Goal: Feedback & Contribution: Submit feedback/report problem

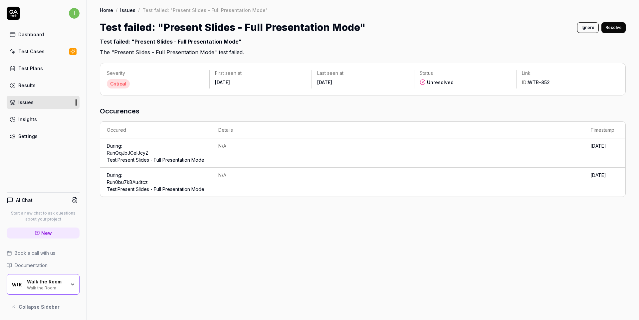
click at [123, 45] on div "Test failed: "Present Slides - Full Presentation Mode"" at bounding box center [219, 43] width 238 height 11
click at [115, 52] on h2 "Test failed: "Present Slides - Full Presentation Mode" The "Present Slides - Fu…" at bounding box center [363, 45] width 526 height 21
drag, startPoint x: 115, startPoint y: 52, endPoint x: 205, endPoint y: 53, distance: 90.2
click at [205, 53] on h2 "Test failed: "Present Slides - Full Presentation Mode" The "Present Slides - Fu…" at bounding box center [363, 45] width 526 height 21
copy h2 "Present Slides - Full Presentation Mode"
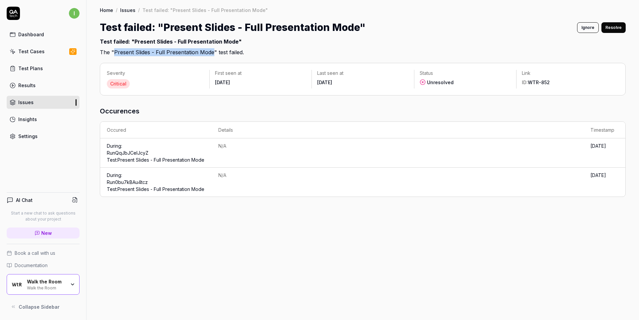
click at [124, 192] on link "Run 0bu7kBAu4tcz Test: Present Slides - Full Presentation Mode" at bounding box center [156, 185] width 98 height 13
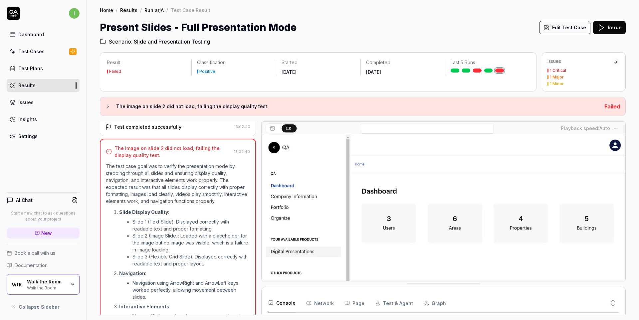
scroll to position [195, 0]
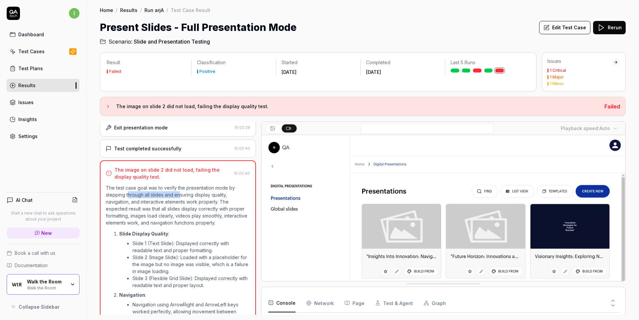
drag, startPoint x: 128, startPoint y: 201, endPoint x: 185, endPoint y: 202, distance: 56.6
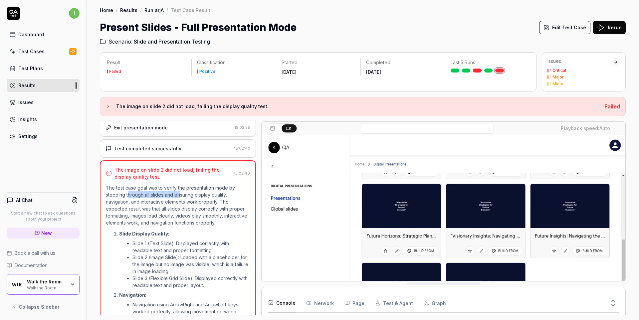
click at [181, 201] on p "The test case goal was to verify the presentation mode by stepping through all …" at bounding box center [178, 205] width 144 height 42
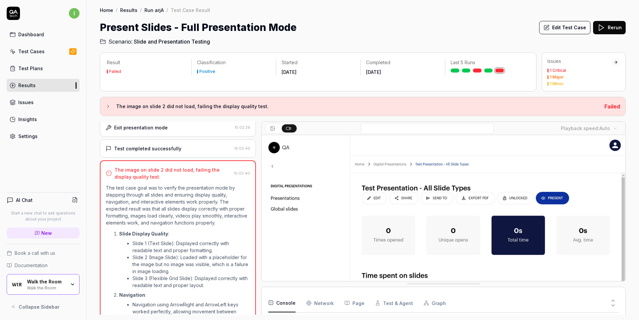
click at [185, 202] on p "The test case goal was to verify the presentation mode by stepping through all …" at bounding box center [178, 205] width 144 height 42
drag, startPoint x: 195, startPoint y: 201, endPoint x: 157, endPoint y: 197, distance: 37.5
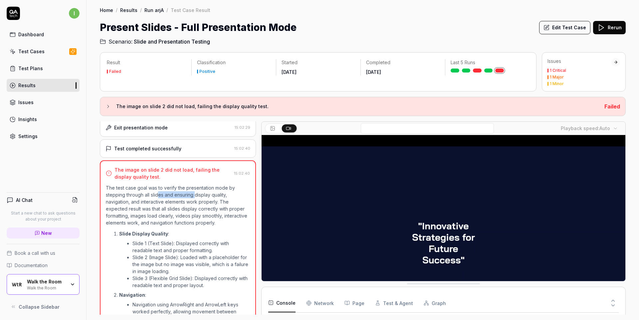
click at [157, 197] on p "The test case goal was to verify the presentation mode by stepping through all …" at bounding box center [178, 205] width 144 height 42
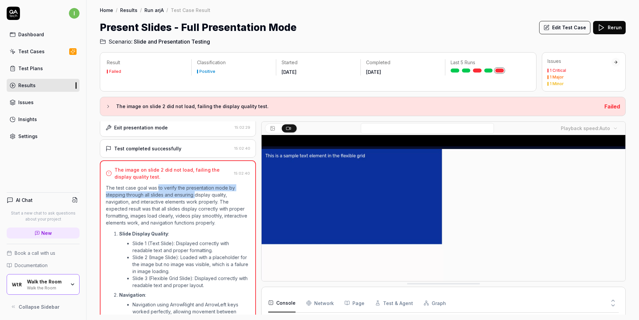
click at [187, 204] on p "The test case goal was to verify the presentation mode by stepping through all …" at bounding box center [178, 205] width 144 height 42
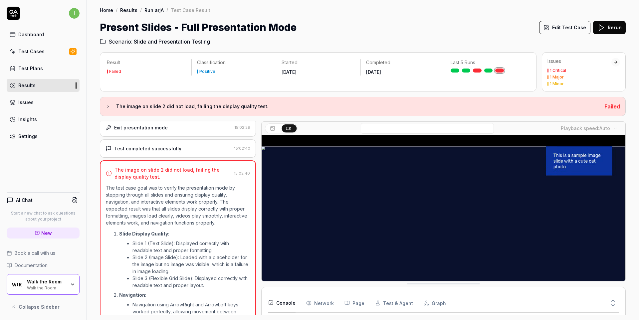
click at [119, 207] on p "The test case goal was to verify the presentation mode by stepping through all …" at bounding box center [178, 205] width 144 height 42
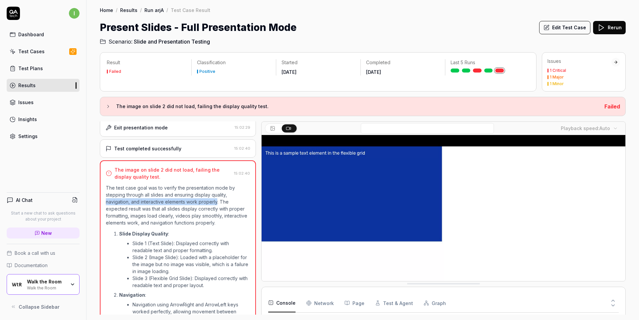
drag, startPoint x: 119, startPoint y: 207, endPoint x: 211, endPoint y: 208, distance: 92.2
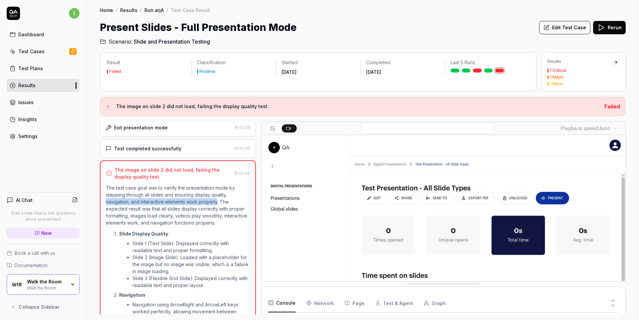
click at [211, 208] on p "The test case goal was to verify the presentation mode by stepping through all …" at bounding box center [178, 205] width 144 height 42
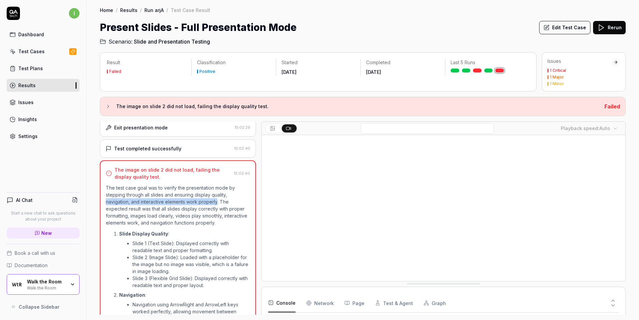
click at [211, 208] on p "The test case goal was to verify the presentation mode by stepping through all …" at bounding box center [178, 205] width 144 height 42
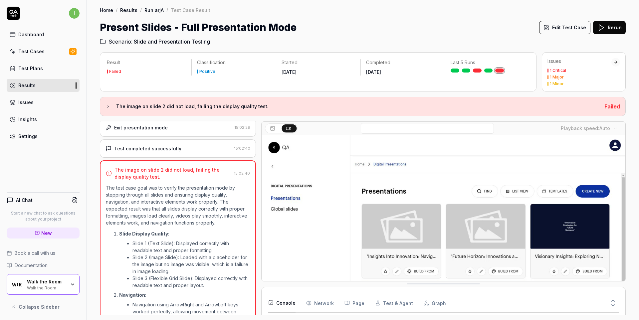
drag, startPoint x: 221, startPoint y: 208, endPoint x: 222, endPoint y: 233, distance: 24.7
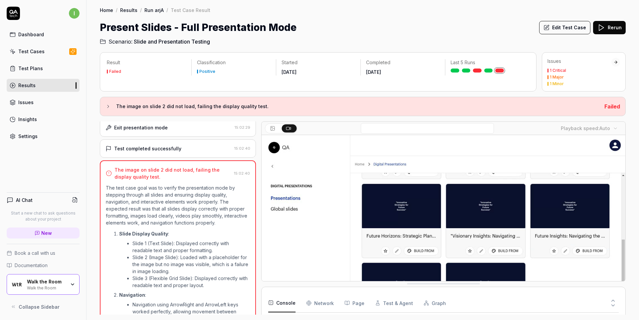
click at [222, 233] on div "The test case goal was to verify the presentation mode by stepping through all …" at bounding box center [178, 279] width 144 height 190
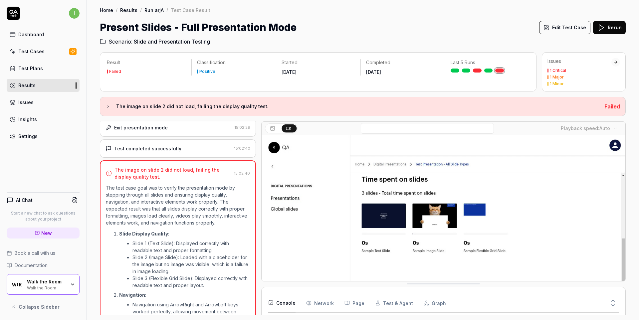
click at [180, 234] on ol "Slide Display Quality : Slide 1 (Text Slide): Displayed correctly with readable…" at bounding box center [178, 290] width 144 height 125
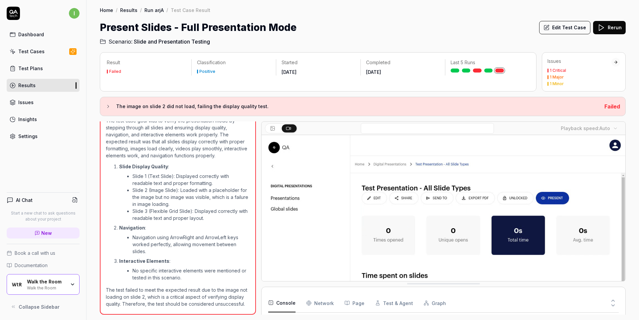
scroll to position [275, 0]
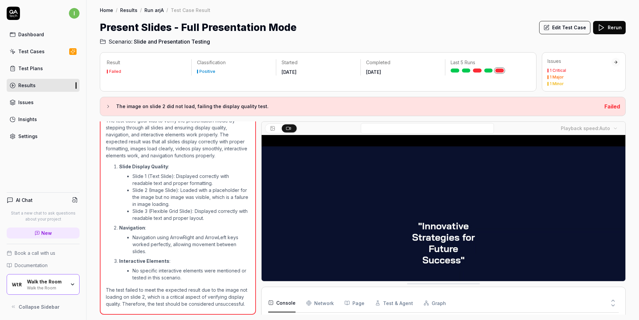
click at [411, 203] on video at bounding box center [444, 248] width 364 height 227
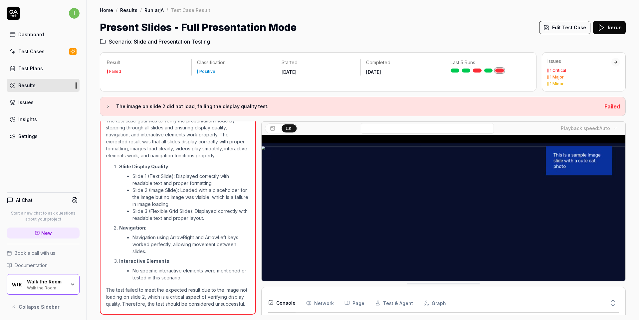
scroll to position [9, 0]
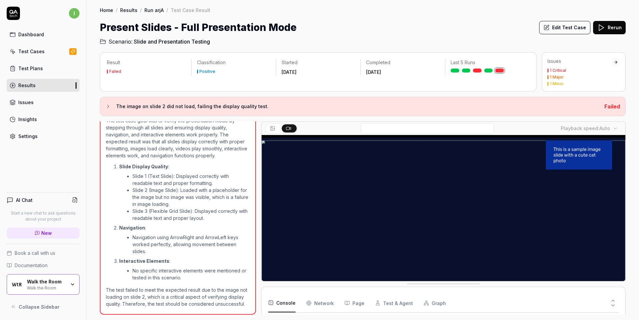
click at [372, 209] on video at bounding box center [444, 239] width 364 height 227
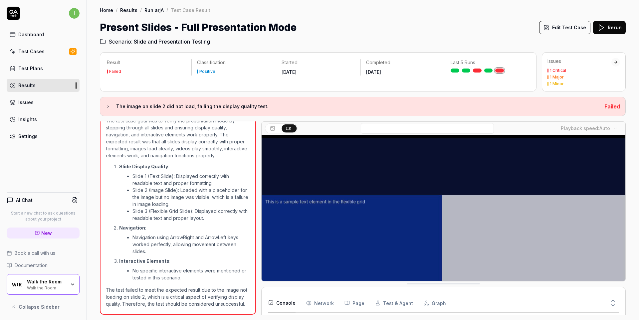
click at [385, 207] on video at bounding box center [444, 239] width 364 height 227
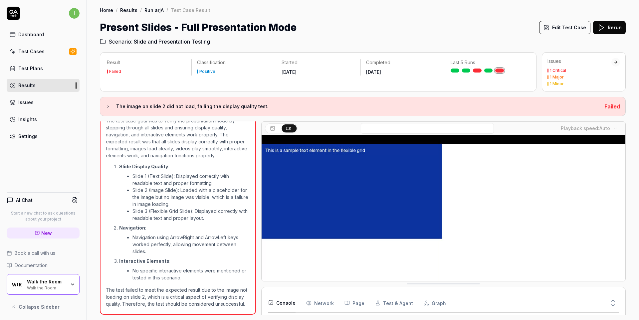
scroll to position [0, 0]
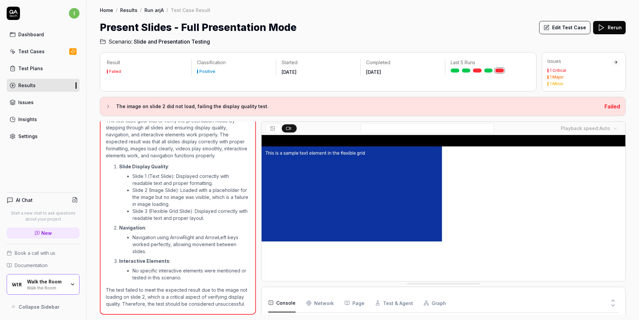
click at [605, 128] on body "i Dashboard Test Cases Test Plans Results Issues Insights Settings AI Chat Star…" at bounding box center [319, 160] width 639 height 320
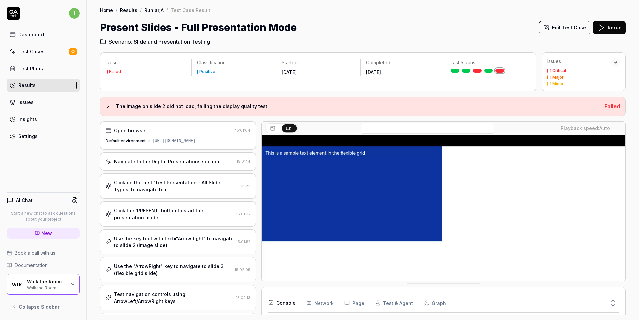
click at [163, 143] on div "[URL][DOMAIN_NAME]" at bounding box center [173, 141] width 43 height 6
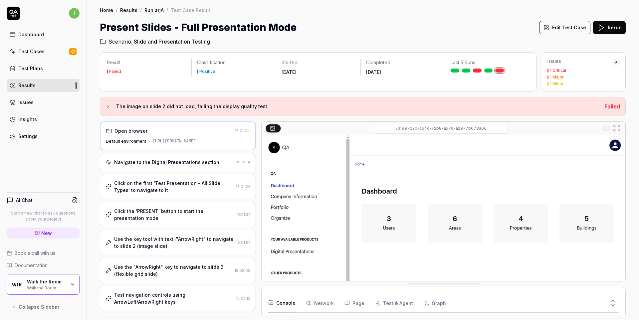
click at [153, 144] on div "[URL][DOMAIN_NAME]" at bounding box center [174, 141] width 43 height 6
drag, startPoint x: 144, startPoint y: 144, endPoint x: 221, endPoint y: 145, distance: 76.9
click at [196, 144] on div "[URL][DOMAIN_NAME]" at bounding box center [174, 141] width 43 height 6
click at [153, 144] on div "[URL][DOMAIN_NAME]" at bounding box center [174, 141] width 43 height 6
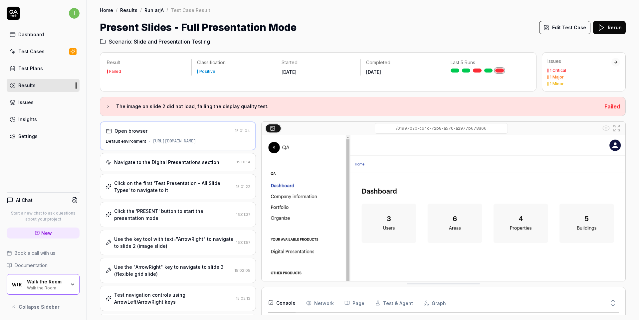
drag, startPoint x: 137, startPoint y: 144, endPoint x: 232, endPoint y: 144, distance: 94.9
click at [196, 144] on div "[URL][DOMAIN_NAME]" at bounding box center [174, 141] width 43 height 6
click at [131, 133] on div "Open browser" at bounding box center [131, 130] width 33 height 7
click at [159, 144] on div "[URL][DOMAIN_NAME]" at bounding box center [174, 141] width 43 height 6
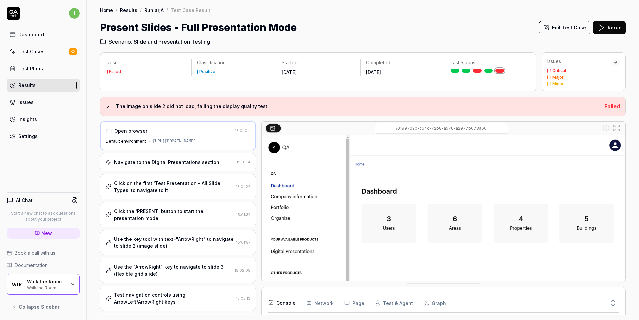
click at [196, 144] on div "[URL][DOMAIN_NAME]" at bounding box center [174, 141] width 43 height 6
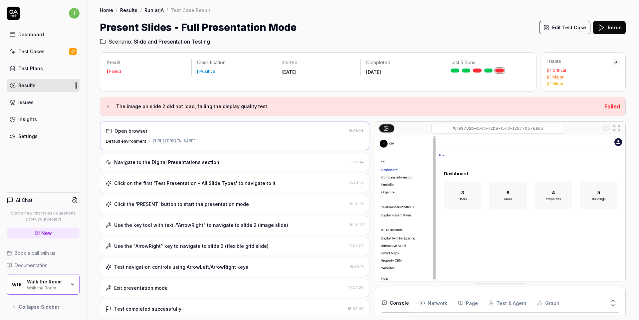
scroll to position [243, 0]
click at [371, 144] on div at bounding box center [372, 218] width 5 height 193
click at [153, 140] on div "[URL][DOMAIN_NAME]" at bounding box center [174, 141] width 43 height 6
drag, startPoint x: 153, startPoint y: 140, endPoint x: 335, endPoint y: 142, distance: 181.4
click at [335, 142] on div "Default environment [URL][DOMAIN_NAME]" at bounding box center [235, 141] width 258 height 6
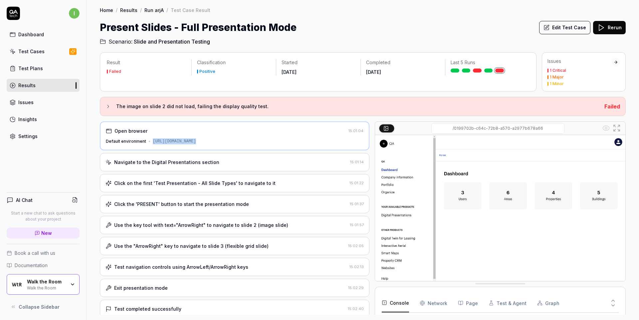
copy div "[URL][DOMAIN_NAME]"
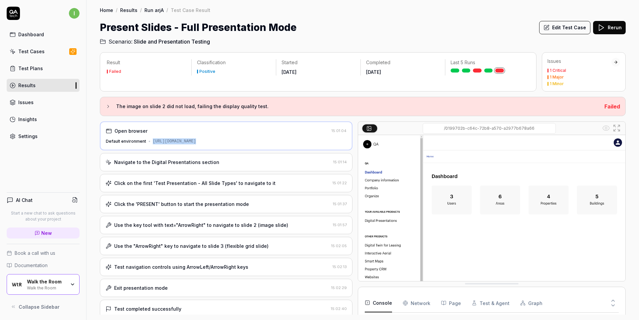
scroll to position [221, 0]
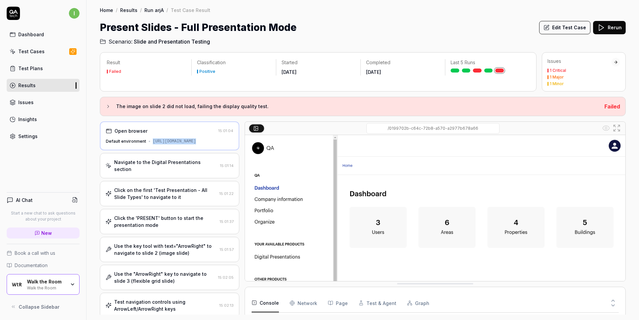
click at [239, 148] on div "Open browser 15:01:04 Default environment [URL][DOMAIN_NAME] Navigate to the Di…" at bounding box center [363, 218] width 526 height 193
click at [188, 175] on div "Navigate to the Digital Presentations section 15:01:14" at bounding box center [169, 165] width 139 height 25
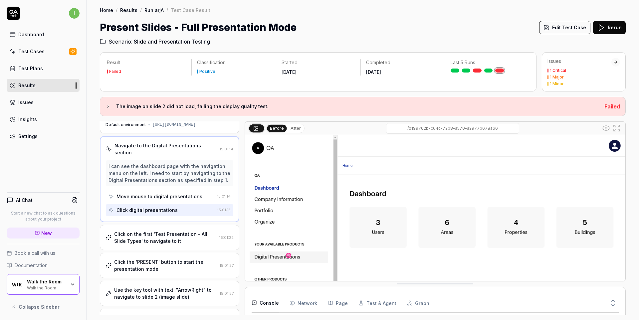
scroll to position [27, 0]
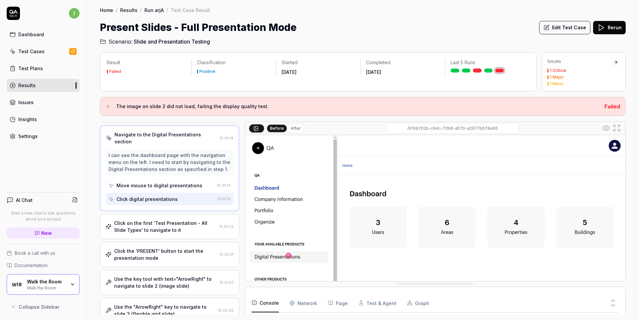
click at [174, 189] on div "Move mouse to digital presentations" at bounding box center [160, 185] width 86 height 7
click at [168, 202] on div "Click digital presentations" at bounding box center [147, 199] width 61 height 7
click at [153, 227] on div "Click on the first 'Test Presentation - All Slide Types' to navigate to it" at bounding box center [165, 227] width 103 height 14
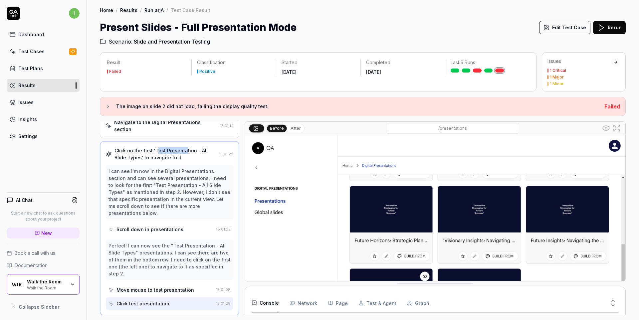
drag, startPoint x: 155, startPoint y: 149, endPoint x: 183, endPoint y: 150, distance: 28.3
click at [183, 150] on div "Click on the first 'Test Presentation - All Slide Types' to navigate to it" at bounding box center [166, 154] width 102 height 14
click at [150, 230] on div "Scroll down in presentations" at bounding box center [150, 229] width 67 height 7
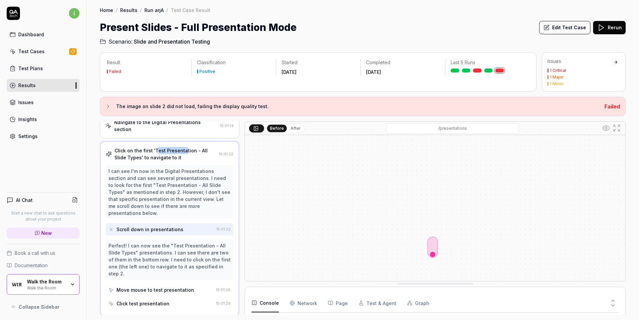
scroll to position [36, 0]
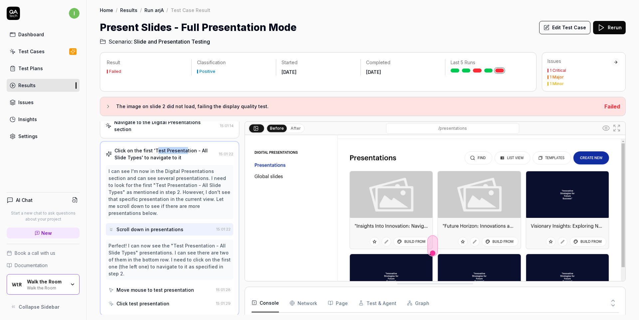
click at [160, 232] on div "Scroll down in presentations" at bounding box center [150, 229] width 67 height 7
click at [163, 289] on div "Move mouse to test presentation" at bounding box center [156, 290] width 78 height 7
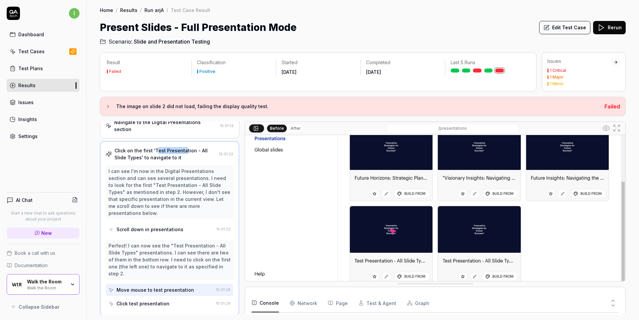
scroll to position [89, 0]
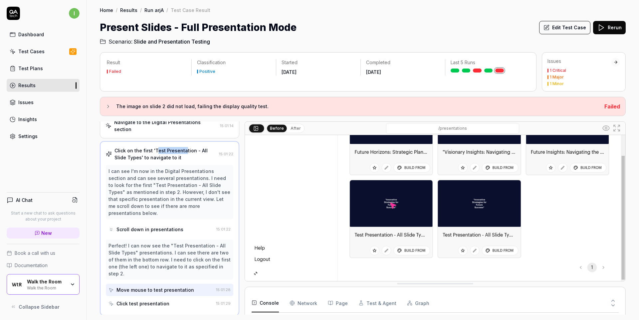
click at [159, 302] on div "Click test presentation" at bounding box center [143, 303] width 53 height 7
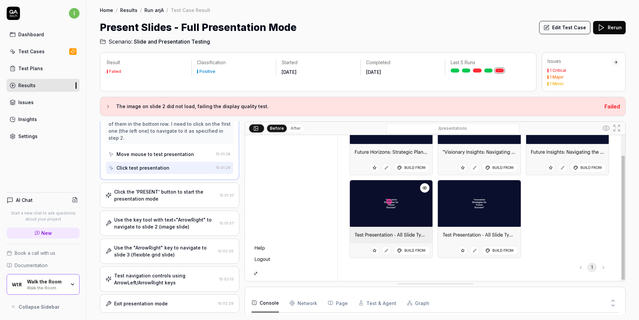
click at [165, 199] on div "Click the 'PRESENT' button to start the presentation mode" at bounding box center [165, 195] width 103 height 14
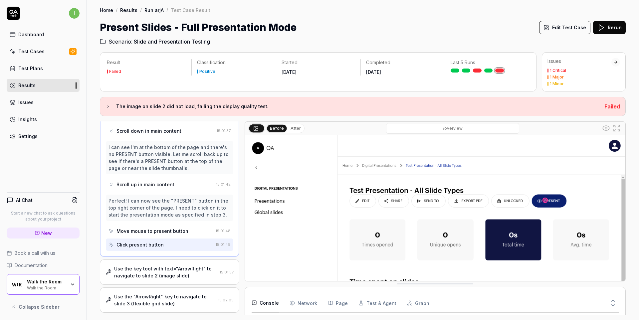
scroll to position [194, 0]
click at [158, 241] on div "Click present button" at bounding box center [140, 244] width 47 height 7
click at [158, 269] on div "Use the key tool with text="ArrowRight" to navigate to slide 2 (image slide)" at bounding box center [165, 272] width 103 height 14
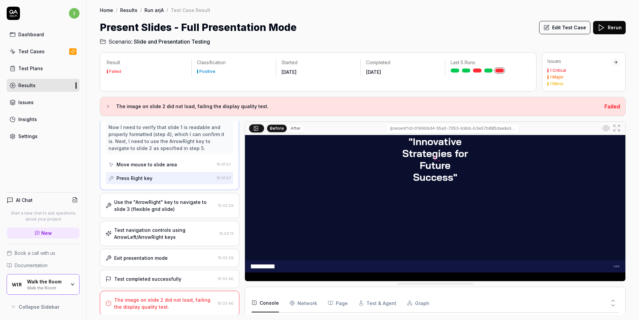
scroll to position [195, 0]
click at [151, 163] on div "Move mouse to slide area" at bounding box center [147, 164] width 61 height 7
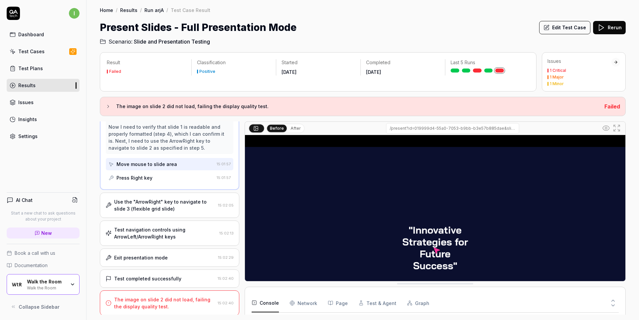
click at [147, 177] on div "Press Right key" at bounding box center [135, 177] width 36 height 7
click at [142, 198] on div "Use the "ArrowRight" key to navigate to slide 3 (flexible grid slide)" at bounding box center [164, 205] width 101 height 14
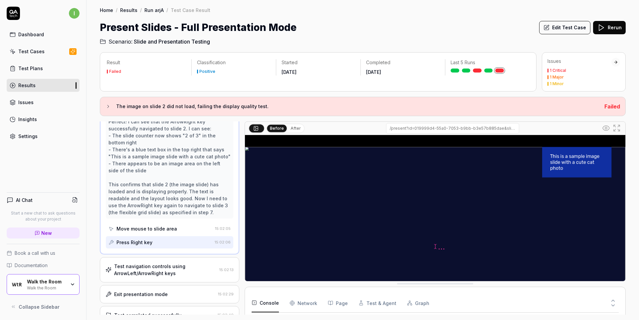
scroll to position [173, 0]
click at [156, 267] on div "Test navigation controls using ArrowLeft/ArrowRight keys" at bounding box center [165, 270] width 103 height 14
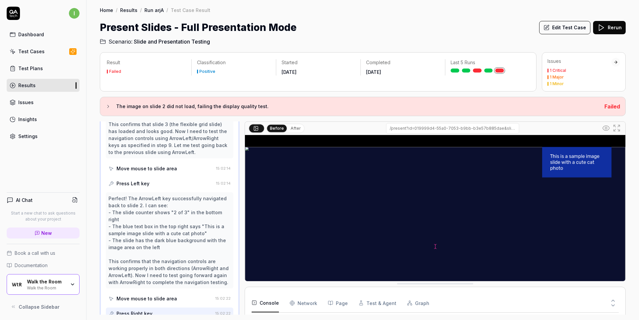
scroll to position [277, 0]
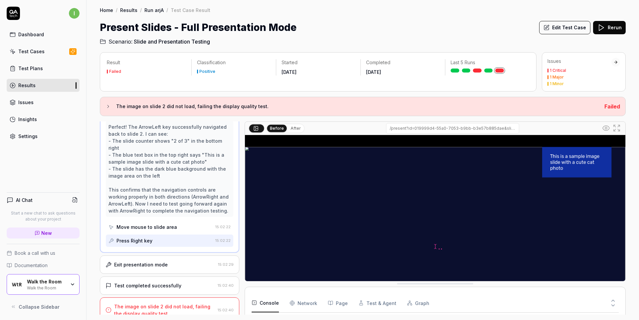
click at [153, 261] on div "Exit presentation mode" at bounding box center [141, 264] width 54 height 7
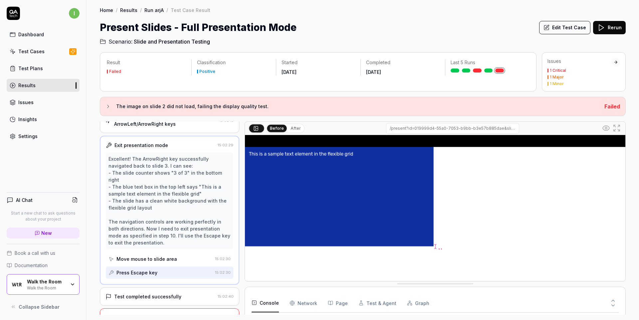
scroll to position [202, 0]
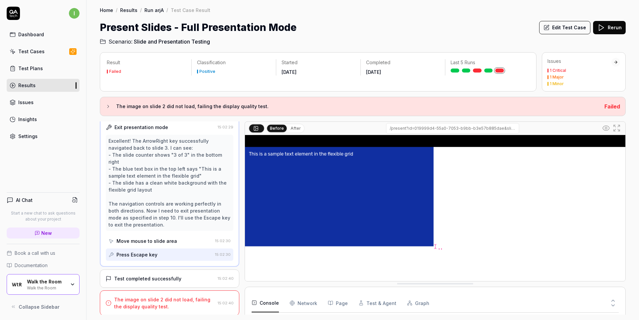
click at [159, 302] on div "The image on slide 2 did not load, failing the display quality test." at bounding box center [164, 303] width 101 height 14
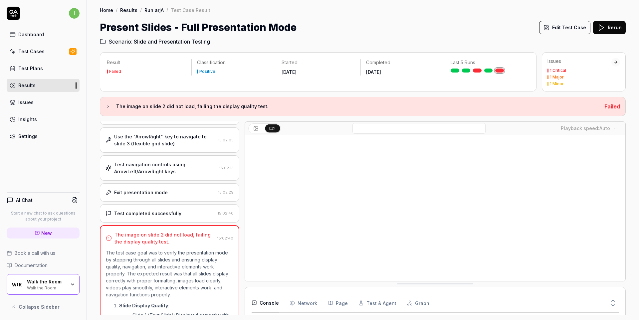
scroll to position [99, 0]
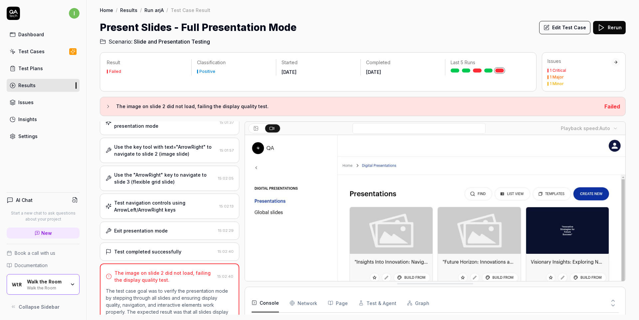
click at [155, 144] on div "Use the key tool with text="ArrowRight" to navigate to slide 2 (image slide)" at bounding box center [165, 150] width 103 height 14
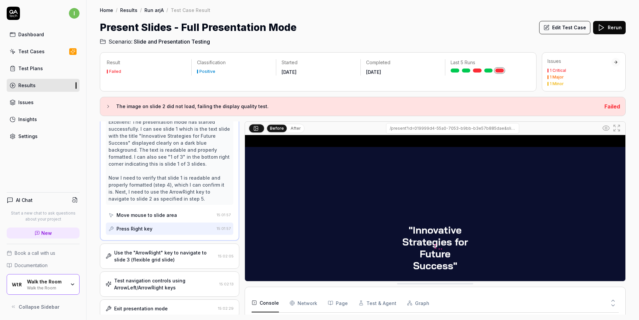
scroll to position [155, 0]
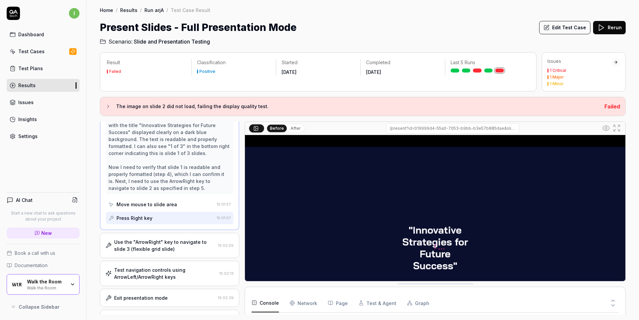
click at [154, 244] on div "Use the "ArrowRight" key to navigate to slide 3 (flexible grid slide)" at bounding box center [164, 246] width 101 height 14
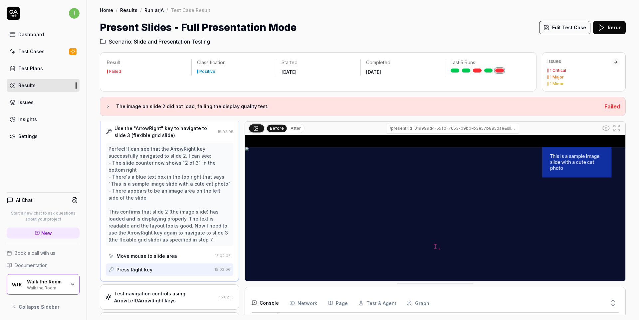
scroll to position [144, 0]
click at [409, 131] on input "/present?id=019999d4-55a0-7053-b9bb-b3e57b885dae&slideId=019999d6-11dd-7a85-903…" at bounding box center [452, 128] width 133 height 11
drag, startPoint x: 408, startPoint y: 129, endPoint x: 387, endPoint y: 130, distance: 21.0
click at [387, 130] on input "/present?id=019999d4-55a0-7053-b9bb-b3e57b885dae&slideId=019999d6-11dd-7a85-903…" at bounding box center [452, 128] width 133 height 11
click at [403, 128] on input "/present?id=019999d4-55a0-7053-b9bb-b3e57b885dae&slideId=019999d6-11dd-7a85-903…" at bounding box center [452, 128] width 133 height 11
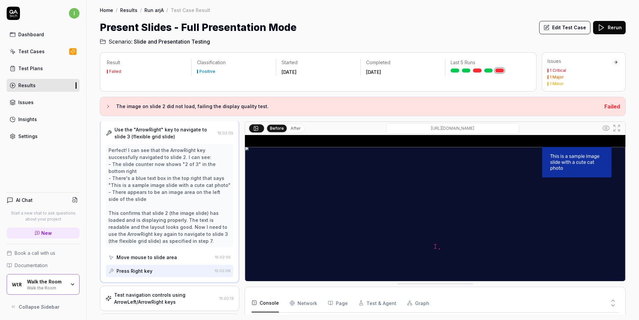
click at [393, 127] on input "/present?id=019999d4-55a0-7053-b9bb-b3e57b885dae&slideId=019999d6-11dd-7a85-903…" at bounding box center [452, 128] width 133 height 11
drag, startPoint x: 393, startPoint y: 127, endPoint x: 517, endPoint y: 128, distance: 123.5
click at [517, 128] on input "/present?id=019999d4-55a0-7053-b9bb-b3e57b885dae&slideId=019999d6-11dd-7a85-903…" at bounding box center [452, 128] width 133 height 11
type input "[URL][DOMAIN_NAME]"
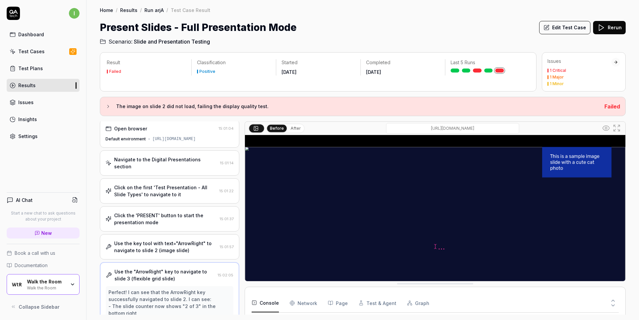
scroll to position [0, 0]
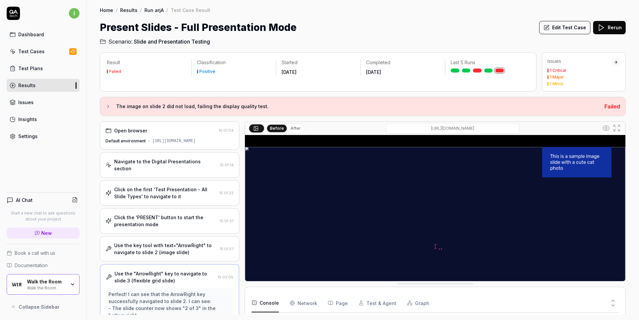
click at [166, 133] on div "Open browser" at bounding box center [161, 130] width 111 height 7
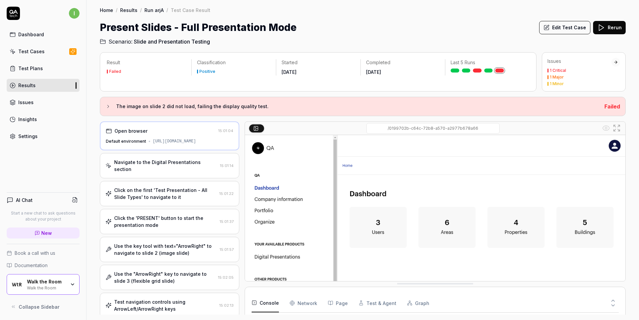
click at [30, 138] on div "Settings" at bounding box center [27, 136] width 19 height 7
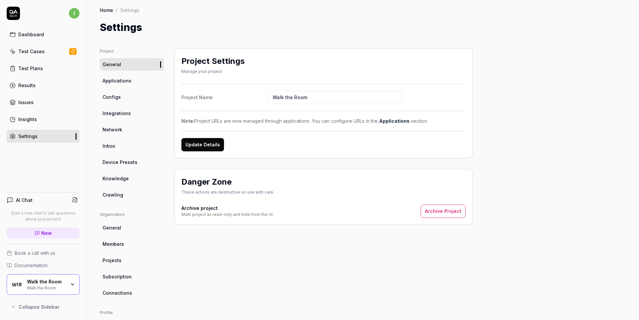
click at [115, 100] on span "Configs" at bounding box center [112, 97] width 18 height 7
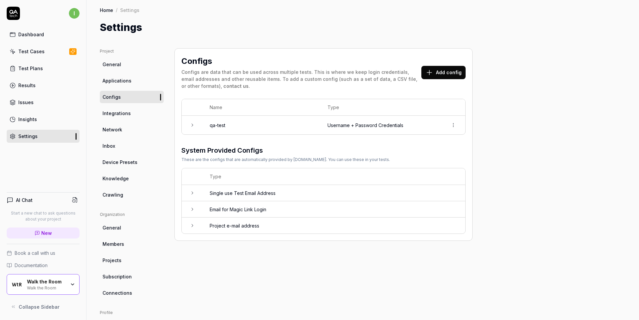
click at [191, 126] on icon at bounding box center [192, 125] width 5 height 5
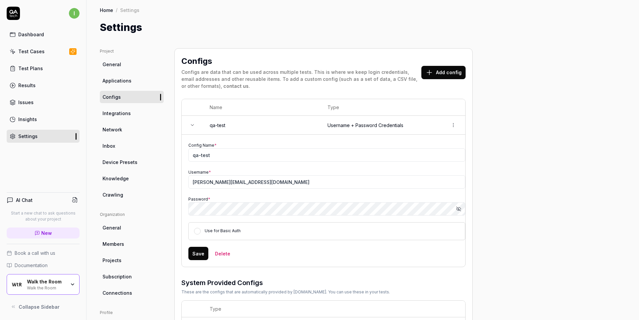
click at [460, 210] on icon "button" at bounding box center [458, 209] width 4 height 4
drag, startPoint x: 288, startPoint y: 183, endPoint x: 180, endPoint y: 186, distance: 107.9
click at [180, 186] on div "Configs Configs are data that can be used across multiple tests. This is where …" at bounding box center [323, 210] width 298 height 325
drag, startPoint x: 289, startPoint y: 183, endPoint x: 167, endPoint y: 179, distance: 121.2
click at [167, 179] on div "Project General Applications Configs Integrations Network Inbox Device Presets …" at bounding box center [363, 214] width 526 height 333
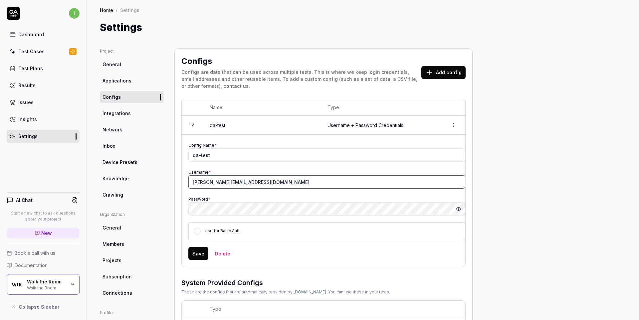
click at [217, 183] on input "[PERSON_NAME][EMAIL_ADDRESS][DOMAIN_NAME]" at bounding box center [326, 181] width 277 height 13
click at [288, 183] on input "[PERSON_NAME][EMAIL_ADDRESS][DOMAIN_NAME]" at bounding box center [326, 181] width 277 height 13
drag, startPoint x: 289, startPoint y: 183, endPoint x: 174, endPoint y: 185, distance: 114.9
click at [174, 185] on div "Configs Configs are data that can be used across multiple tests. This is where …" at bounding box center [323, 210] width 298 height 325
drag, startPoint x: 196, startPoint y: 183, endPoint x: 288, endPoint y: 181, distance: 91.9
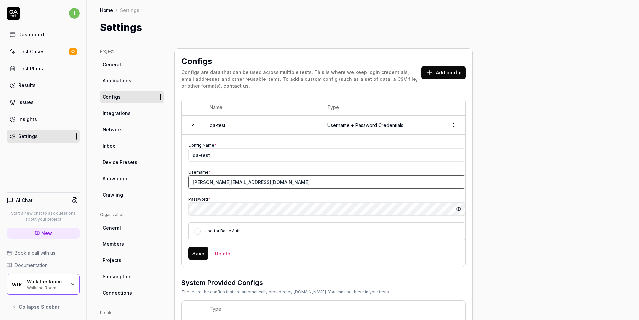
click at [279, 181] on input "[PERSON_NAME][EMAIL_ADDRESS][DOMAIN_NAME]" at bounding box center [326, 181] width 277 height 13
click at [290, 181] on input "[PERSON_NAME][EMAIL_ADDRESS][DOMAIN_NAME]" at bounding box center [326, 181] width 277 height 13
drag, startPoint x: 294, startPoint y: 182, endPoint x: 176, endPoint y: 186, distance: 117.6
click at [176, 186] on div "Configs Configs are data that can be used across multiple tests. This is where …" at bounding box center [323, 210] width 298 height 325
drag, startPoint x: 177, startPoint y: 185, endPoint x: 194, endPoint y: 184, distance: 16.7
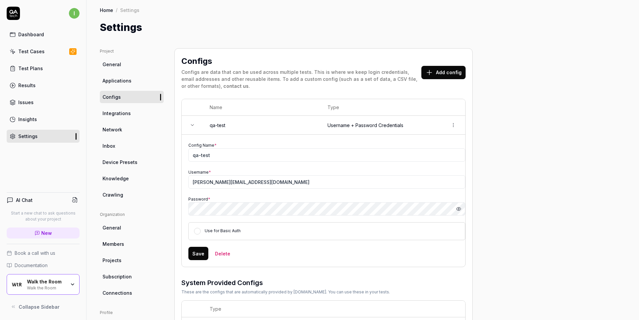
click at [177, 185] on div "Configs Configs are data that can be used across multiple tests. This is where …" at bounding box center [323, 210] width 298 height 325
click at [202, 182] on input "[PERSON_NAME][EMAIL_ADDRESS][DOMAIN_NAME]" at bounding box center [326, 181] width 277 height 13
drag, startPoint x: 202, startPoint y: 182, endPoint x: 283, endPoint y: 183, distance: 81.2
click at [283, 183] on input "[PERSON_NAME][EMAIL_ADDRESS][DOMAIN_NAME]" at bounding box center [326, 181] width 277 height 13
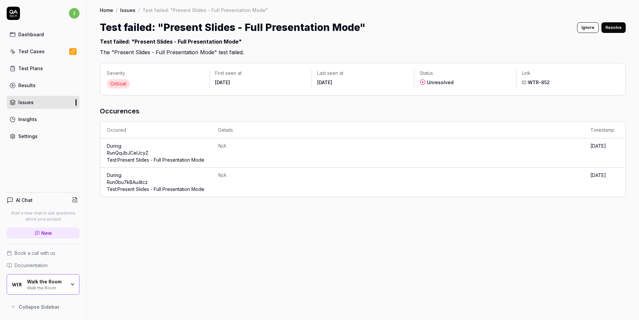
click at [123, 192] on link "Run 0bu7kBAu4tcz Test: Present Slides - Full Presentation Mode" at bounding box center [156, 185] width 98 height 13
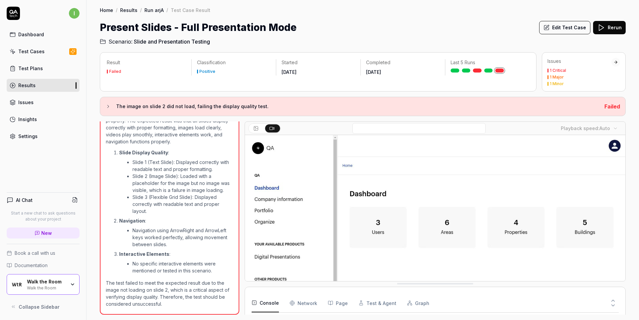
scroll to position [221, 0]
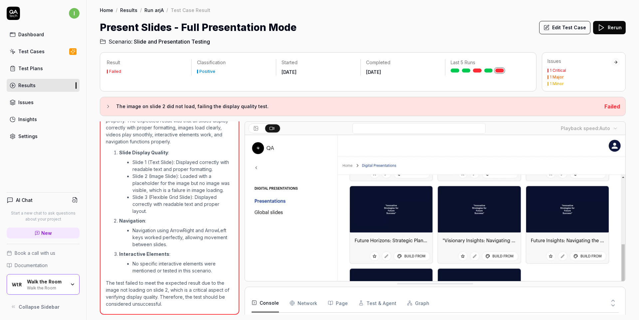
click at [451, 183] on video at bounding box center [435, 254] width 380 height 238
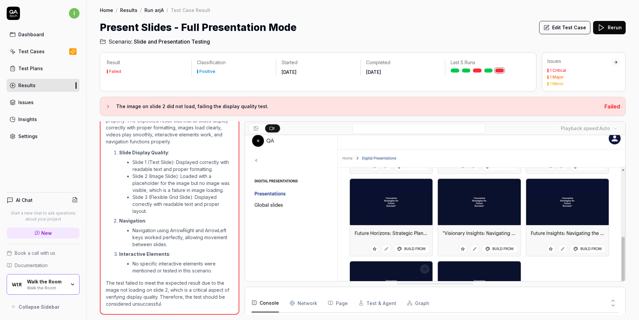
scroll to position [14, 0]
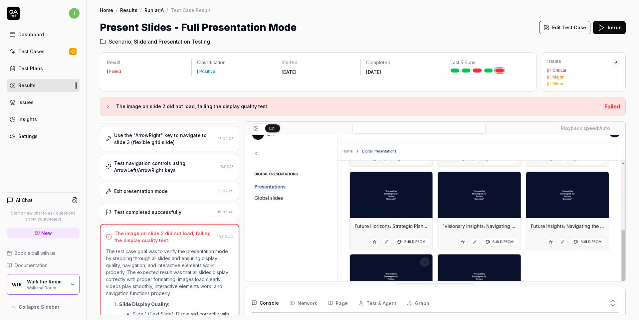
click at [157, 137] on div "Use the "ArrowRight" key to navigate to slide 3 (flexible grid slide)" at bounding box center [164, 139] width 101 height 14
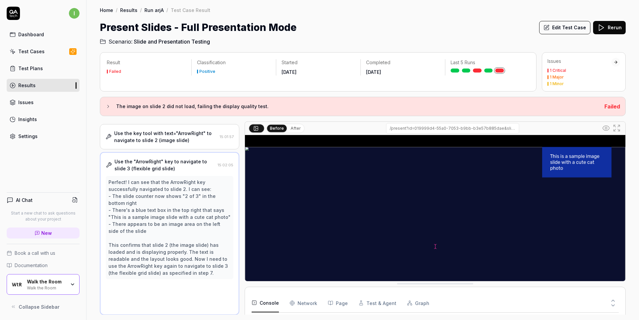
scroll to position [112, 0]
click at [171, 142] on div "Use the key tool with text="ArrowRight" to navigate to slide 2 (image slide)" at bounding box center [165, 137] width 103 height 14
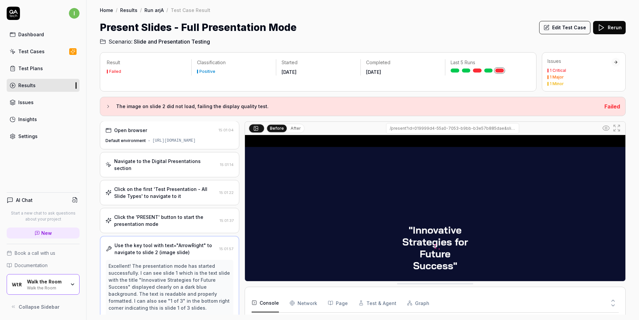
scroll to position [0, 0]
click at [172, 168] on div "Navigate to the Digital Presentations section" at bounding box center [165, 165] width 103 height 14
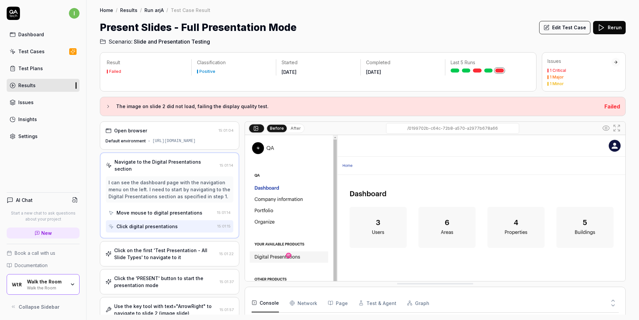
click at [170, 260] on div "Click on the first 'Test Presentation - All Slide Types' to navigate to it" at bounding box center [165, 254] width 103 height 14
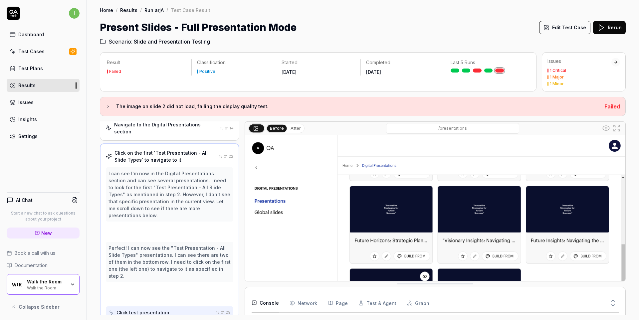
scroll to position [39, 0]
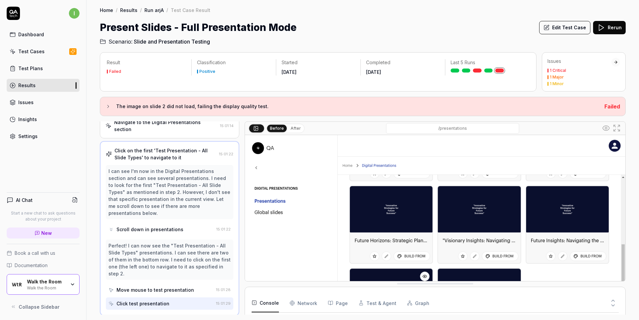
click at [47, 55] on link "Test Cases" at bounding box center [43, 51] width 73 height 13
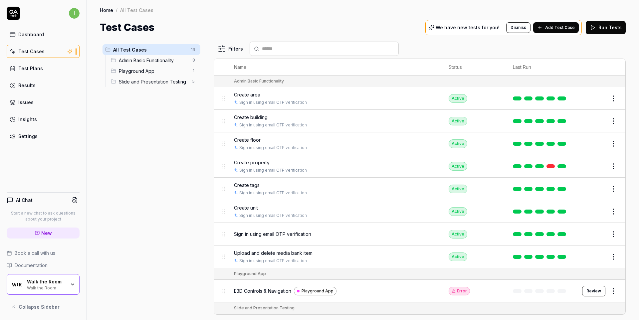
click at [132, 83] on span "Slide and Presentation Testing" at bounding box center [154, 81] width 70 height 7
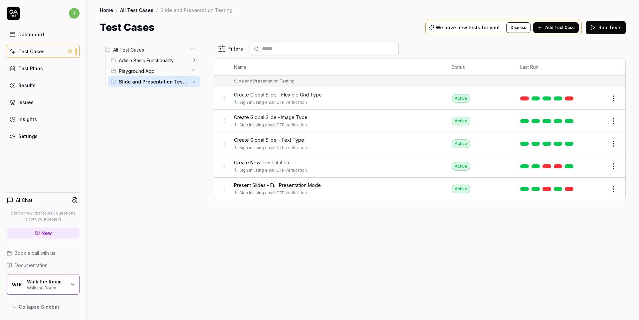
click at [283, 186] on span "Present Slides - Full Presentation Mode" at bounding box center [277, 185] width 87 height 7
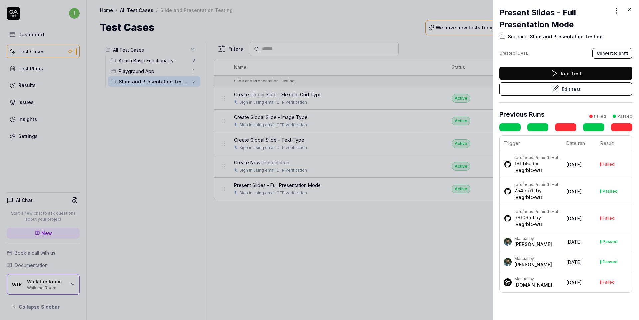
click at [402, 257] on div at bounding box center [319, 160] width 639 height 320
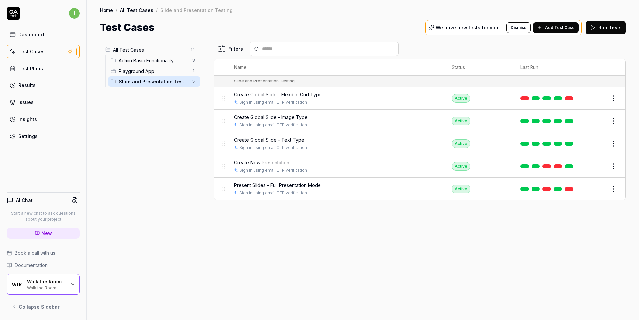
click at [600, 190] on button "Edit" at bounding box center [598, 189] width 16 height 11
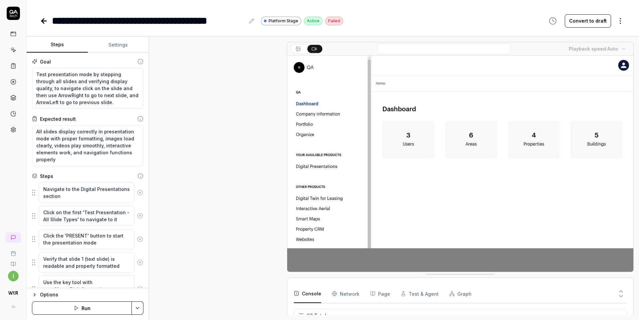
scroll to position [251, 0]
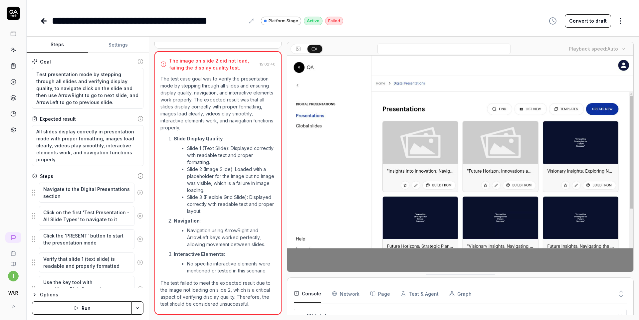
type textarea "*"
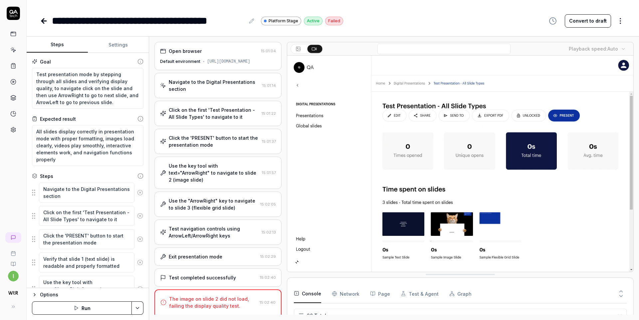
click at [203, 54] on div "Open browser" at bounding box center [209, 51] width 98 height 7
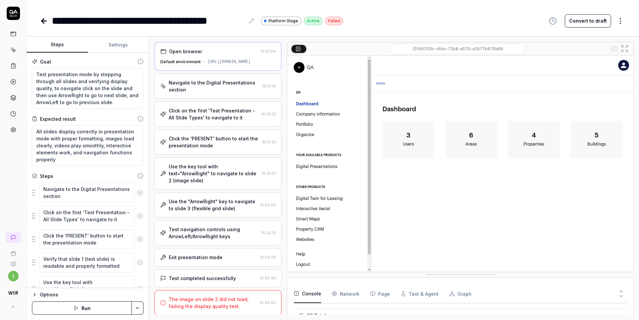
click at [192, 93] on div "Navigate to the Digital Presentations section" at bounding box center [214, 86] width 91 height 14
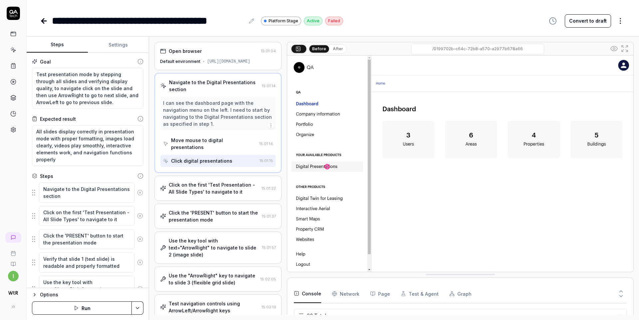
click at [213, 195] on div "Click on the first 'Test Presentation - All Slide Types' to navigate to it" at bounding box center [214, 188] width 90 height 14
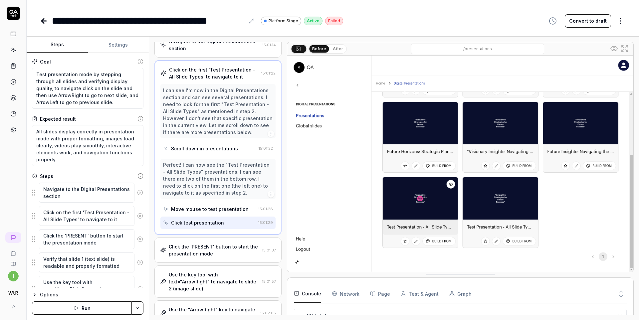
click at [202, 249] on div "Click the 'PRESENT' button to start the presentation mode" at bounding box center [214, 250] width 91 height 14
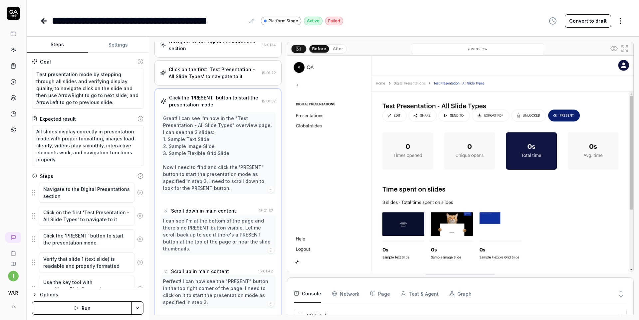
scroll to position [76, 0]
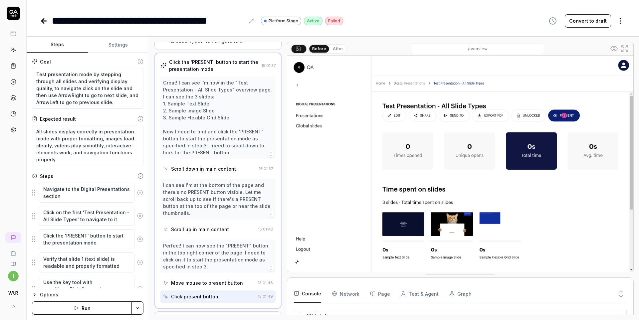
click at [332, 21] on div "Failed" at bounding box center [334, 21] width 18 height 9
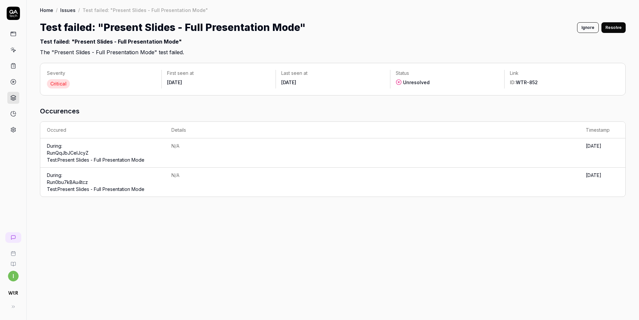
click at [70, 182] on link "Run 0bu7kBAu4tcz Test: Present Slides - Full Presentation Mode" at bounding box center [96, 185] width 98 height 13
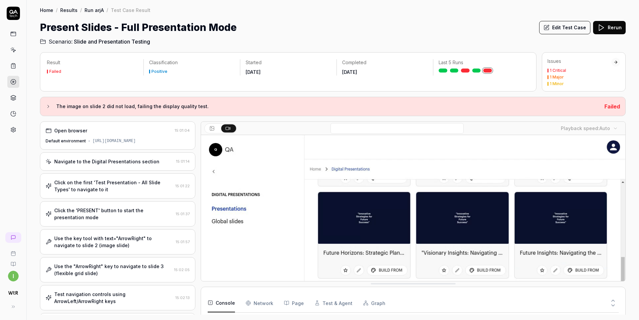
click at [124, 165] on div "Navigate to the Digital Presentations section" at bounding box center [106, 161] width 105 height 7
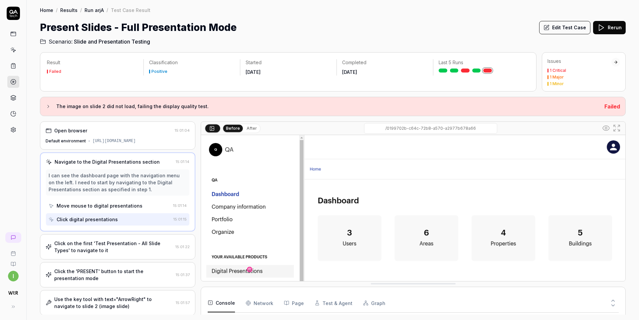
click at [122, 247] on div "Click on the first 'Test Presentation - All Slide Types' to navigate to it" at bounding box center [113, 247] width 119 height 14
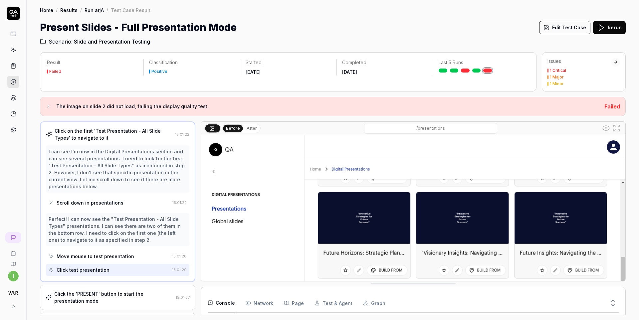
scroll to position [57, 0]
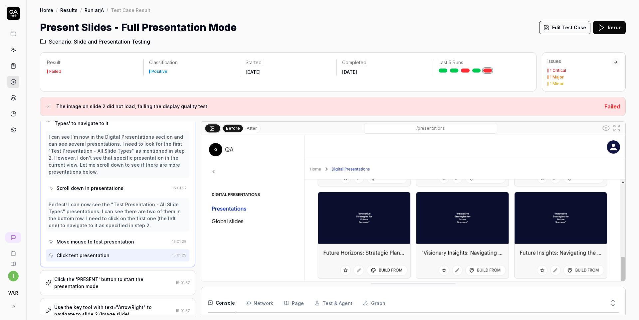
click at [111, 289] on div "Click the 'PRESENT' button to start the presentation mode" at bounding box center [113, 283] width 119 height 14
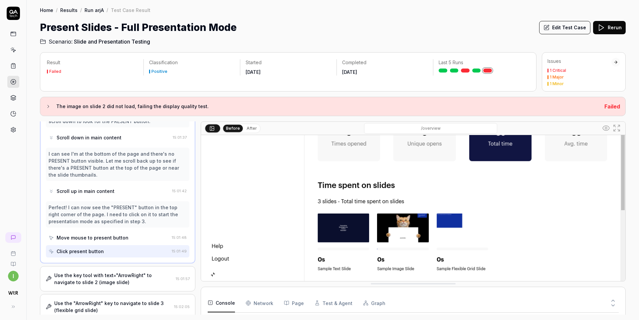
scroll to position [116, 0]
